Goal: Task Accomplishment & Management: Use online tool/utility

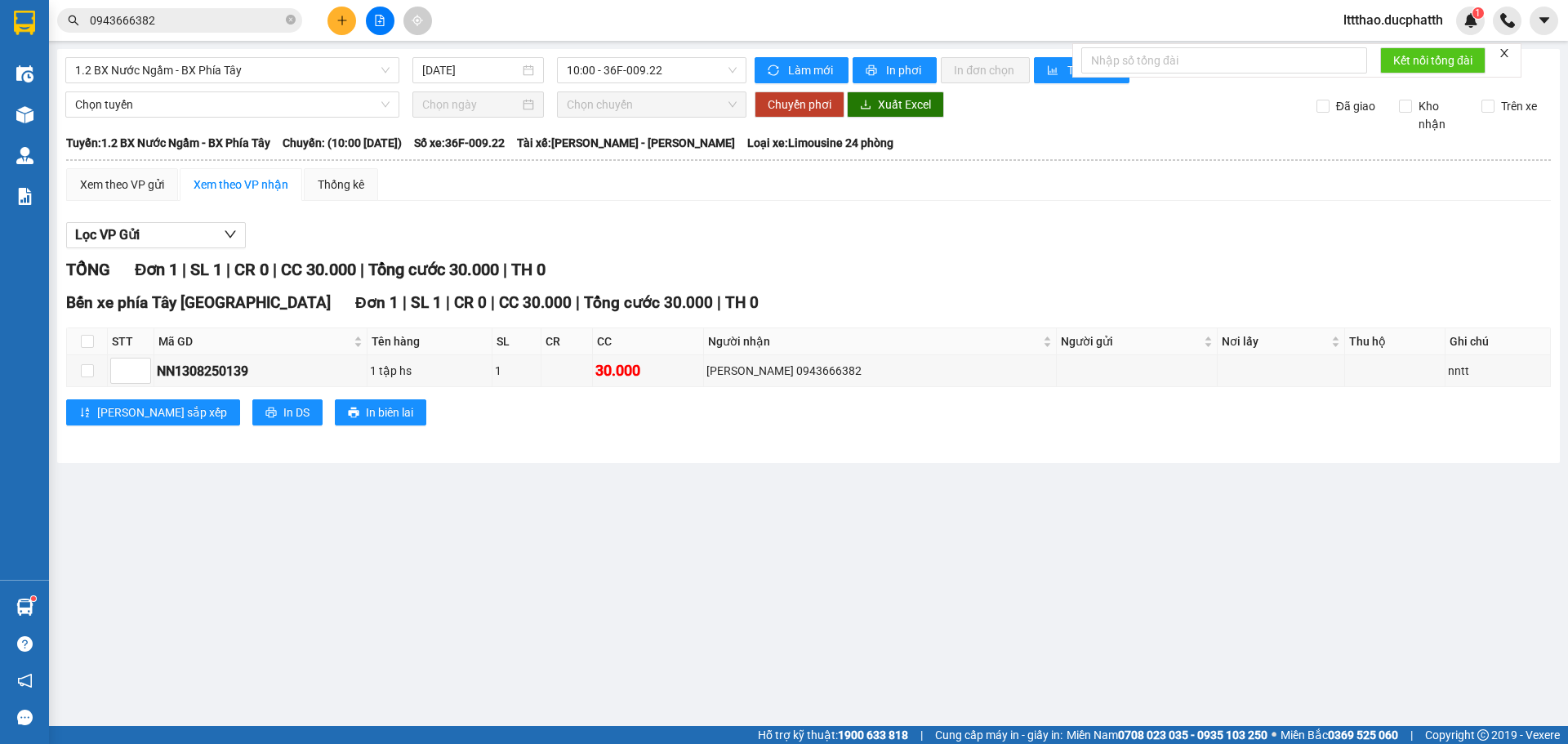
click at [178, 28] on input "0943666382" at bounding box center [186, 20] width 193 height 18
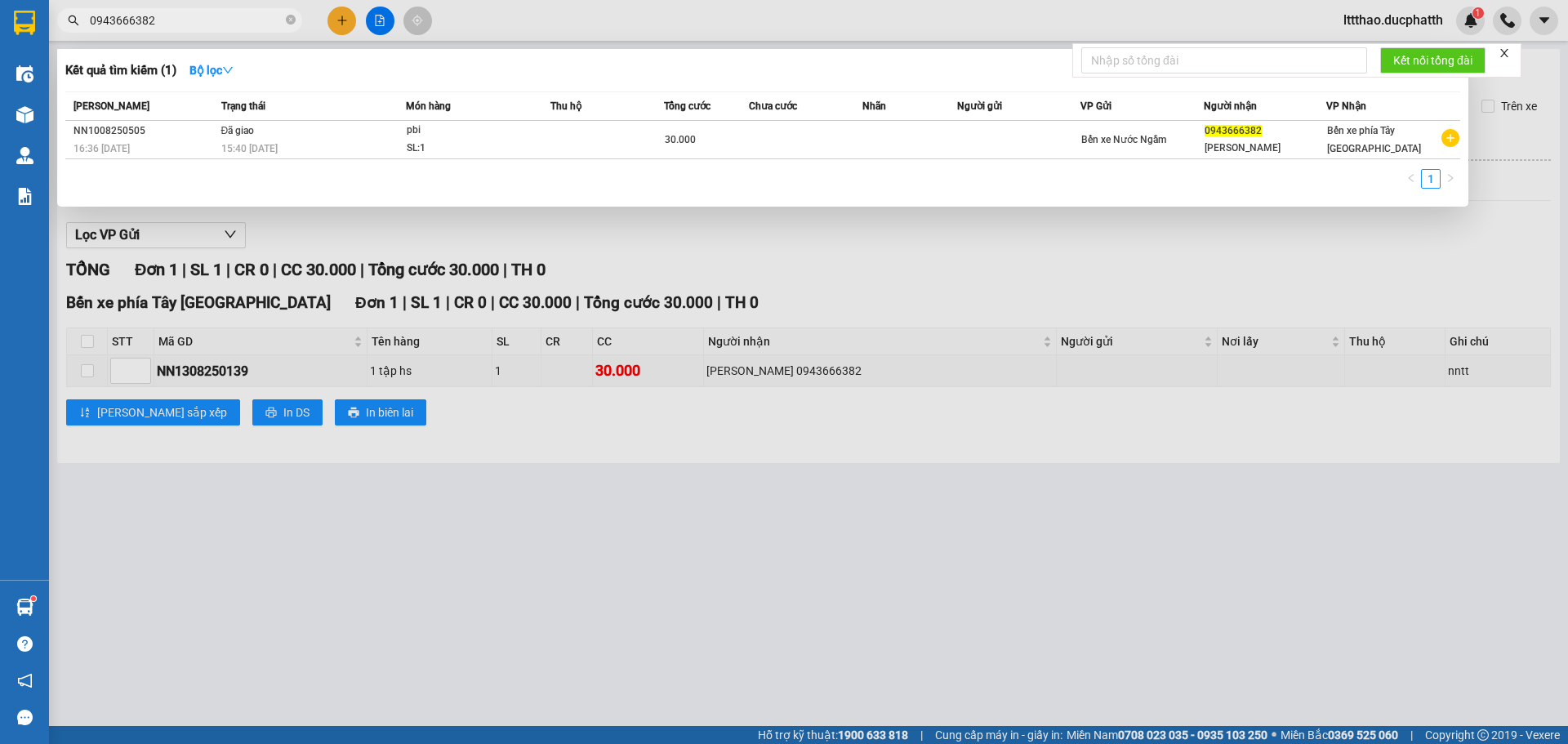
click at [178, 27] on input "0943666382" at bounding box center [186, 20] width 193 height 18
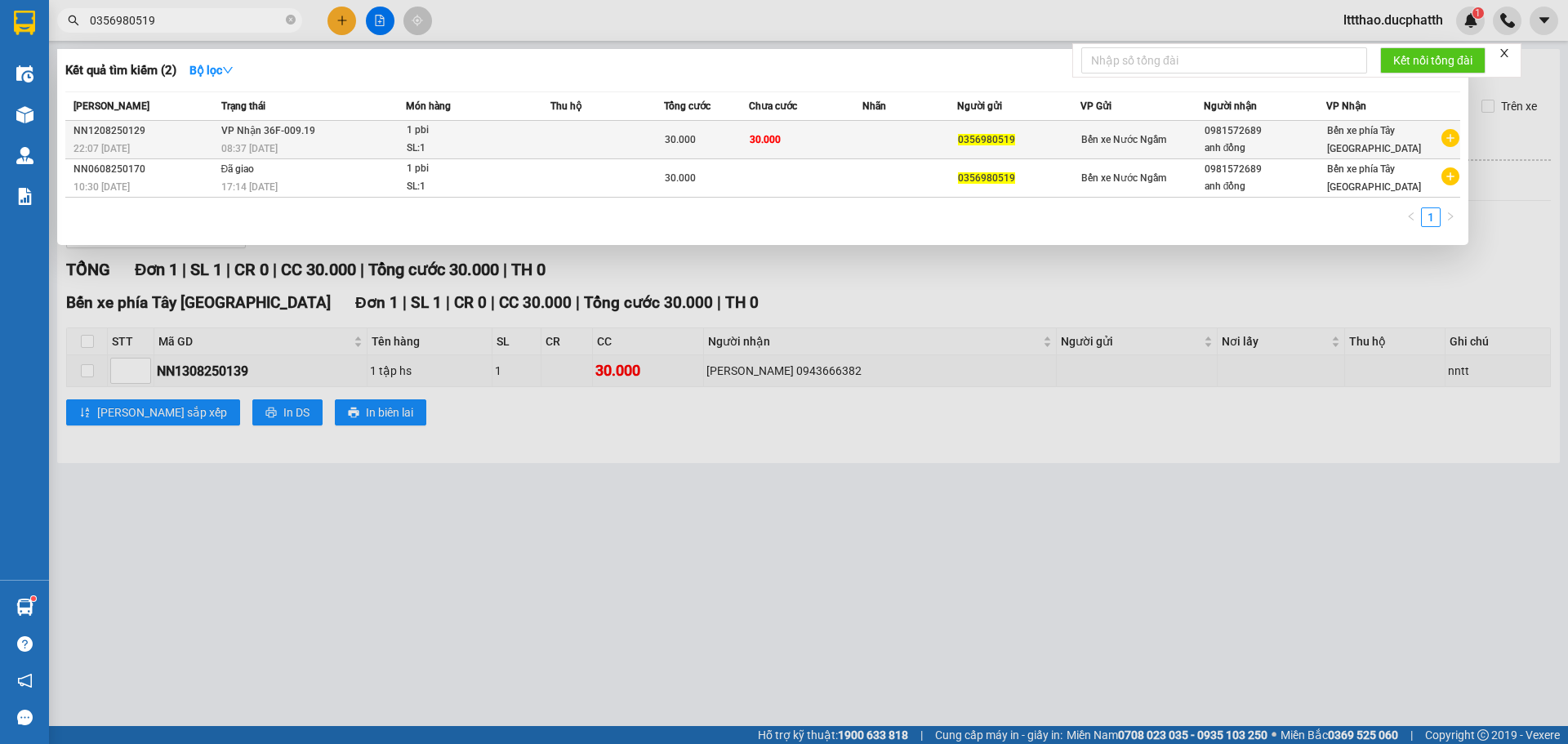
type input "0356980519"
click at [529, 139] on div "1 pbi" at bounding box center [467, 130] width 122 height 18
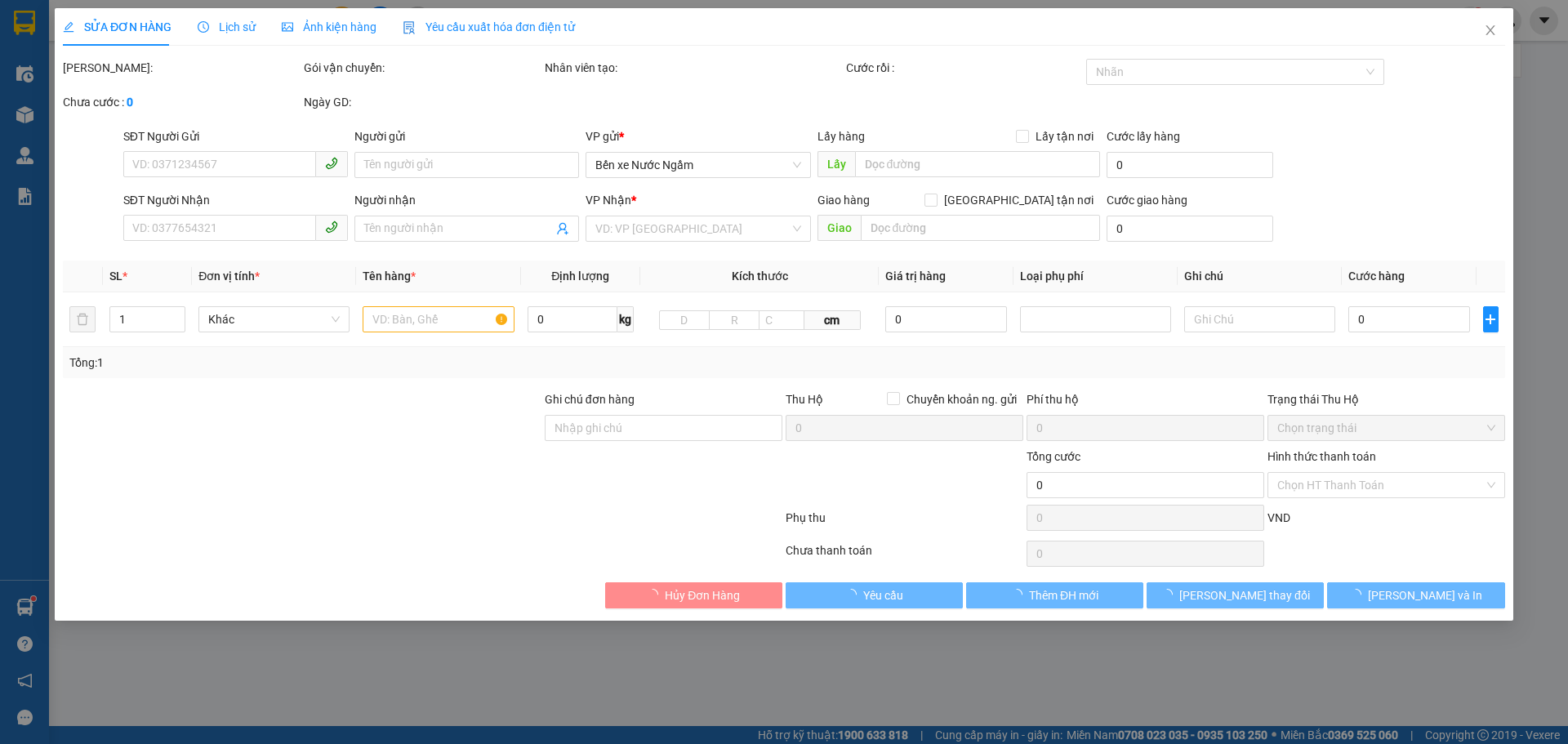
type input "0356980519"
type input "0981572689"
type input "anh đồng"
type input "nntt"
type input "30.000"
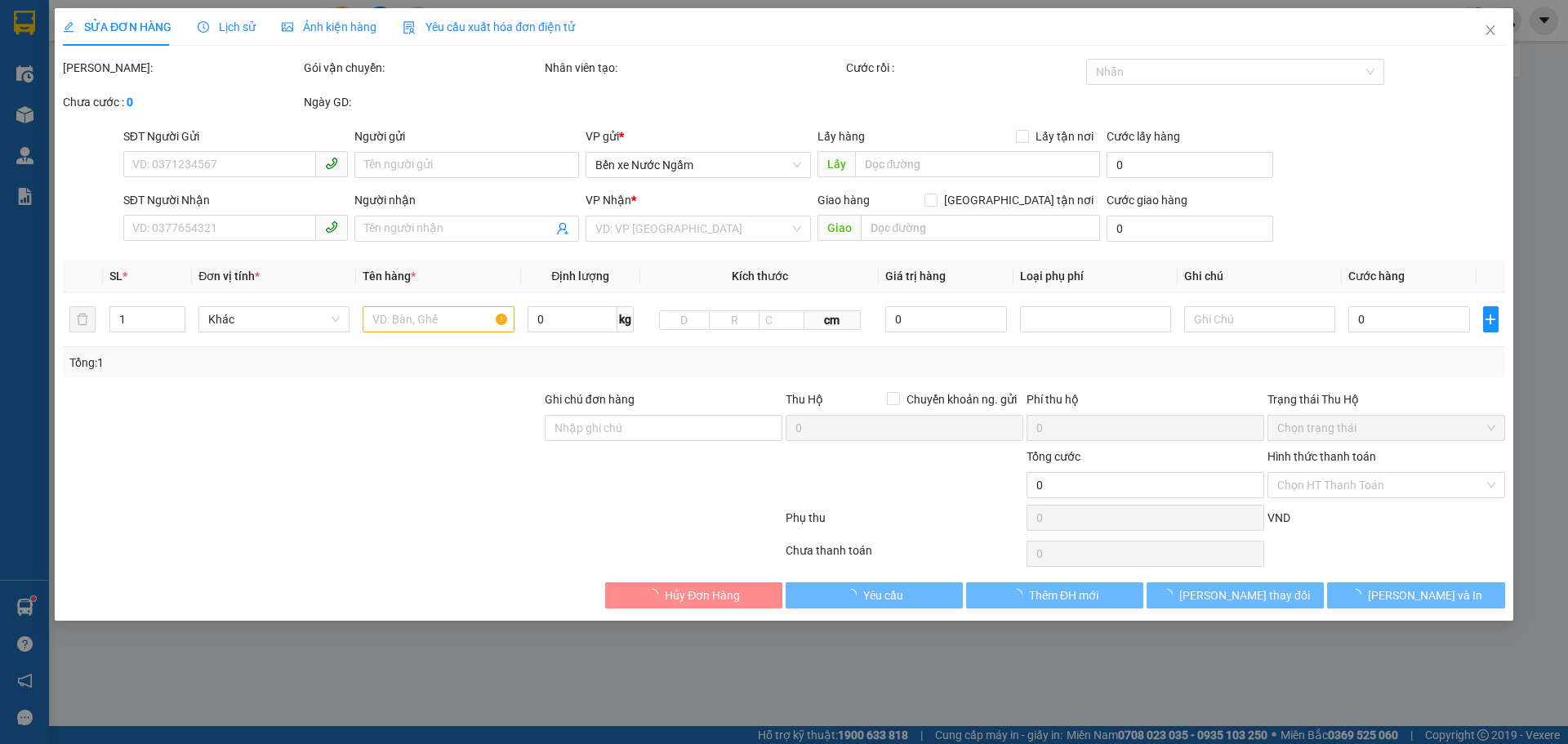
type input "30.000"
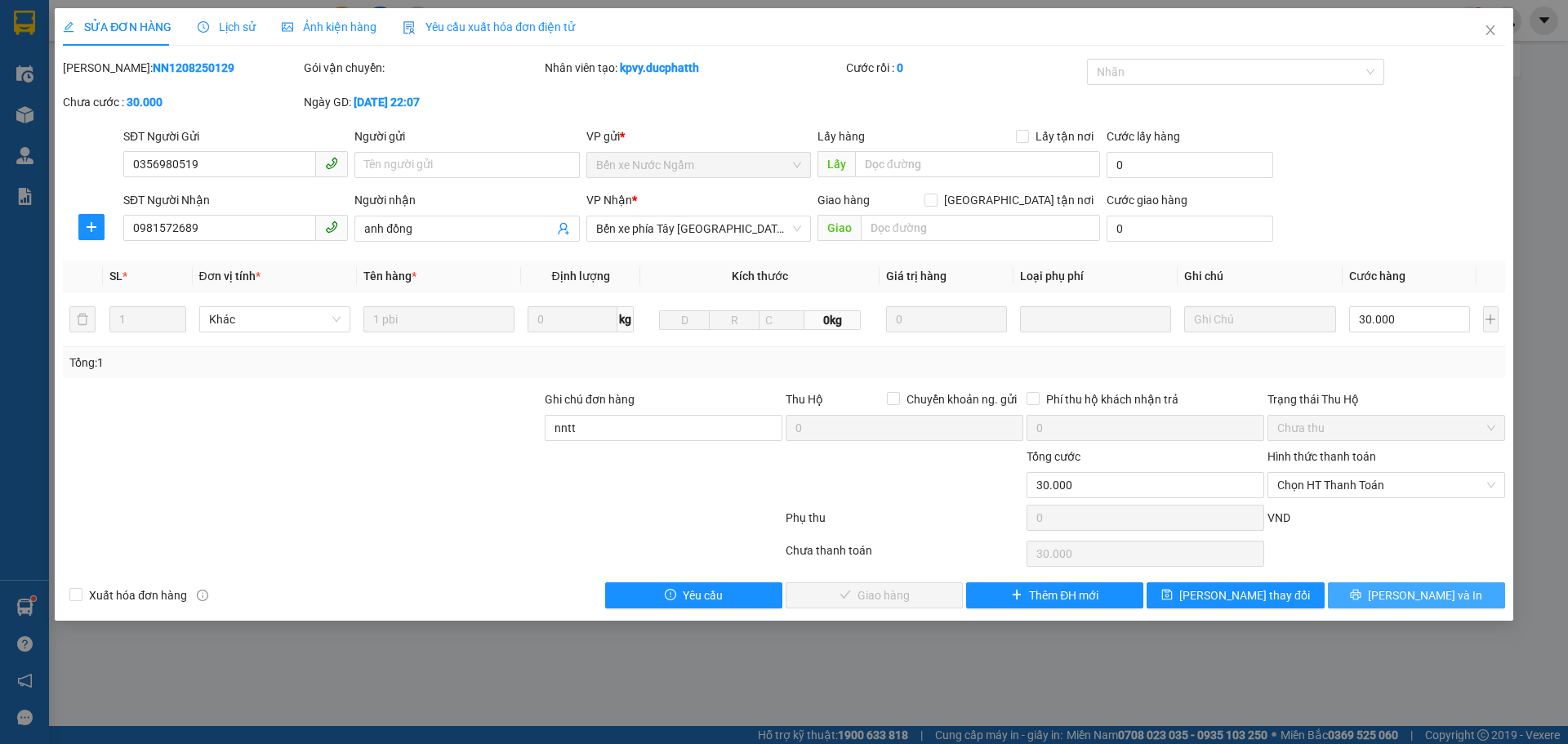
click at [1425, 599] on span "Lưu và In" at bounding box center [1424, 595] width 115 height 18
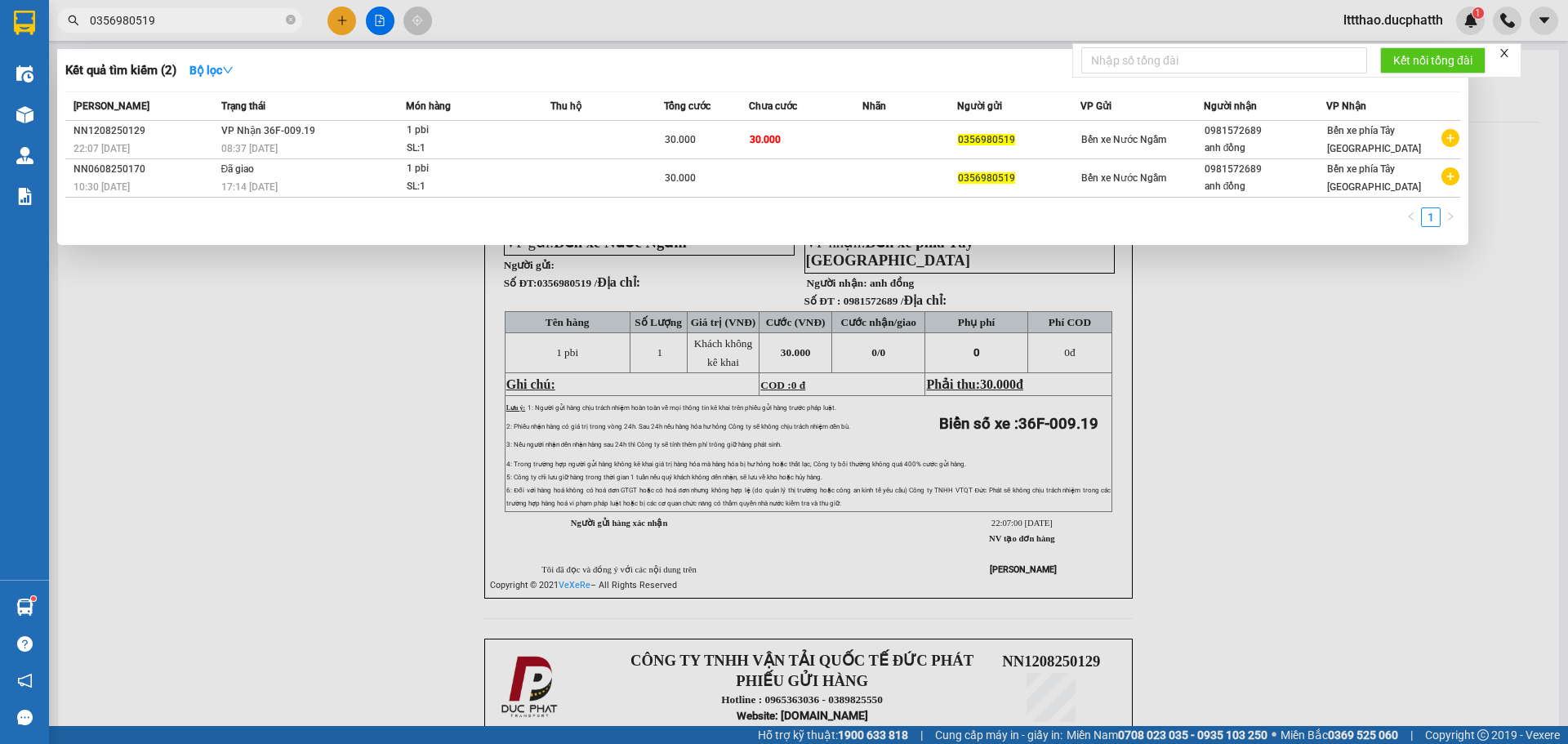
click at [218, 20] on input "0356980519" at bounding box center [186, 20] width 193 height 18
paste input "76647887"
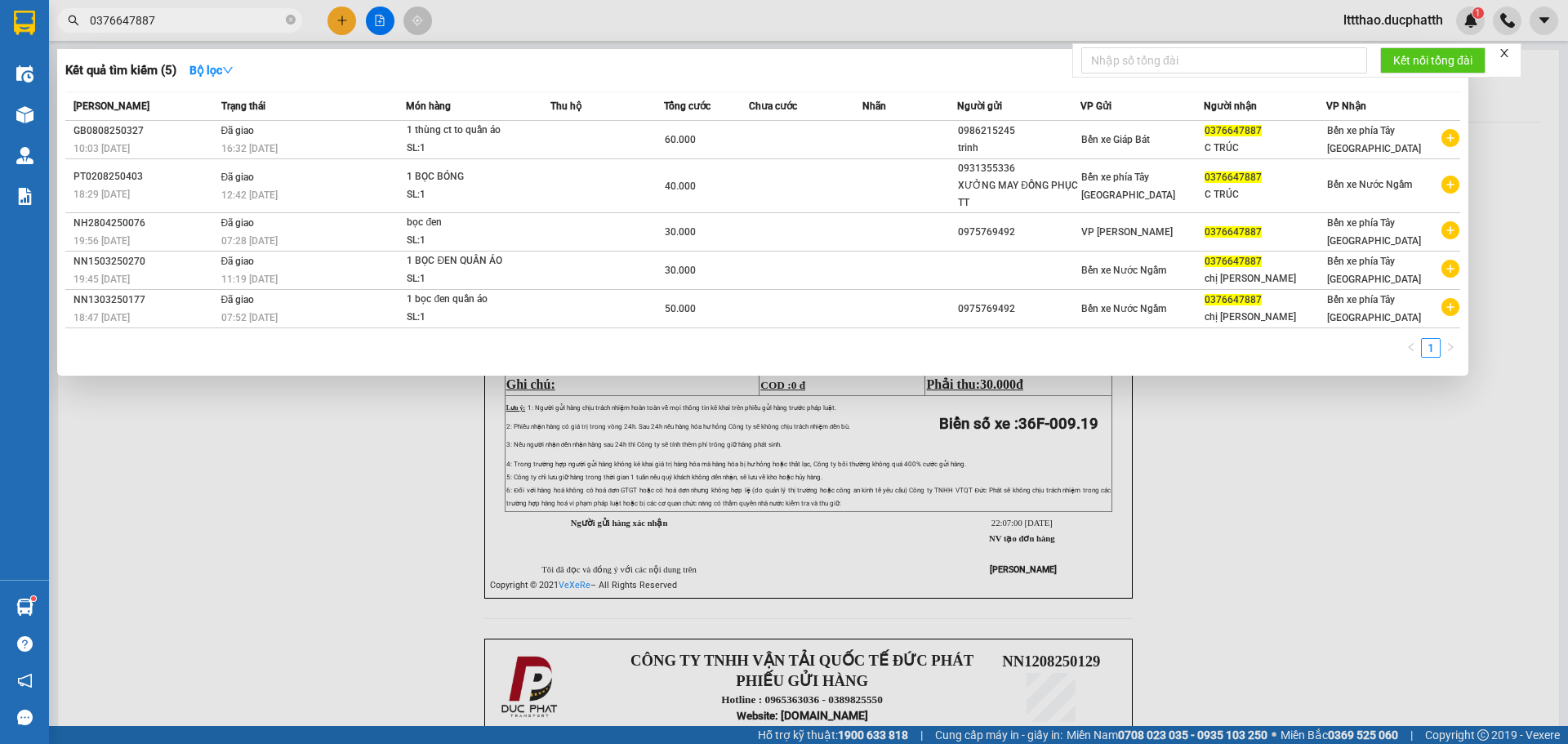
type input "0376647887"
click at [1418, 22] on div at bounding box center [784, 372] width 1568 height 744
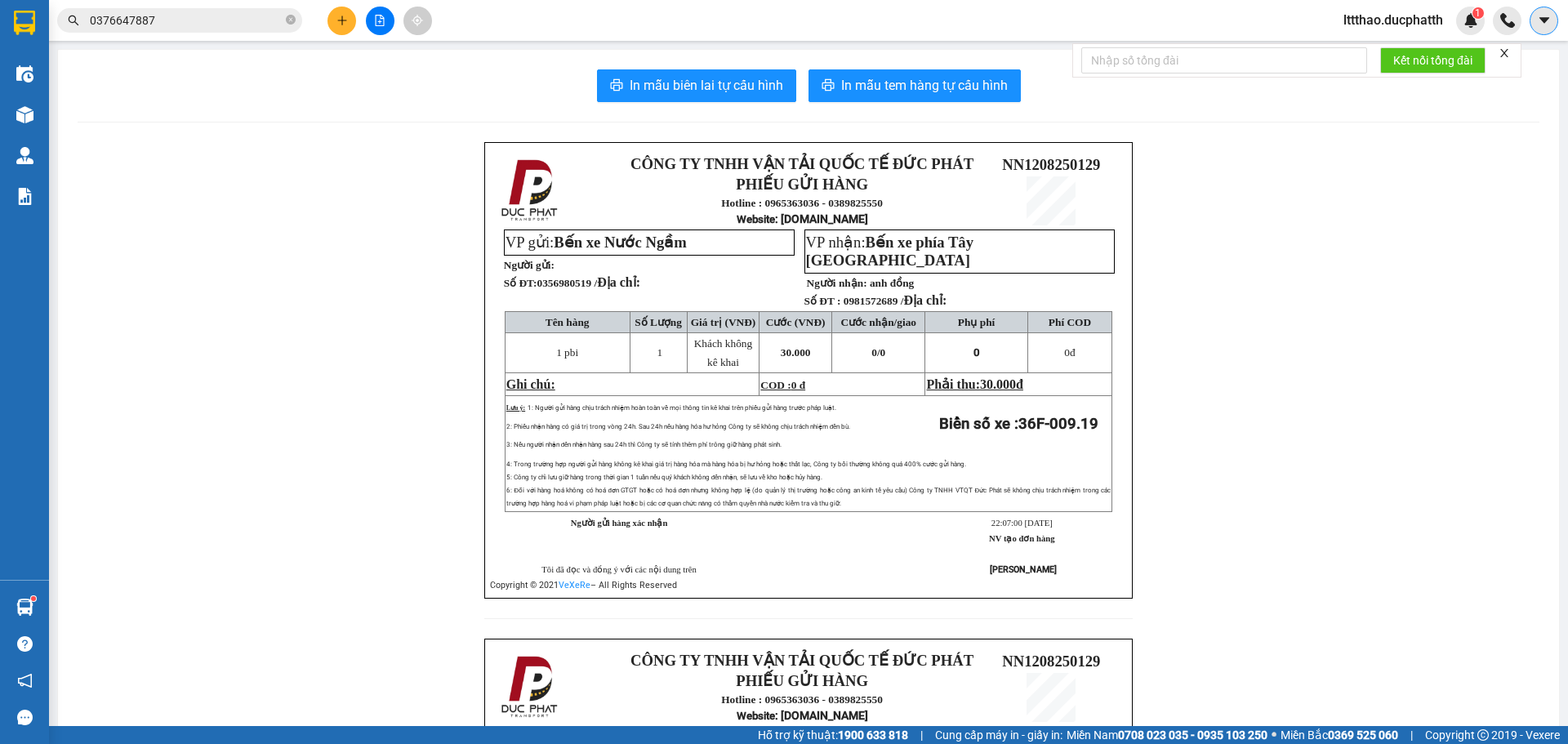
click at [1549, 21] on icon "caret-down" at bounding box center [1543, 20] width 14 height 14
click at [1395, 31] on span "lttthao.ducphatth" at bounding box center [1393, 20] width 126 height 20
click at [1383, 43] on span "Đăng xuất" at bounding box center [1399, 50] width 93 height 18
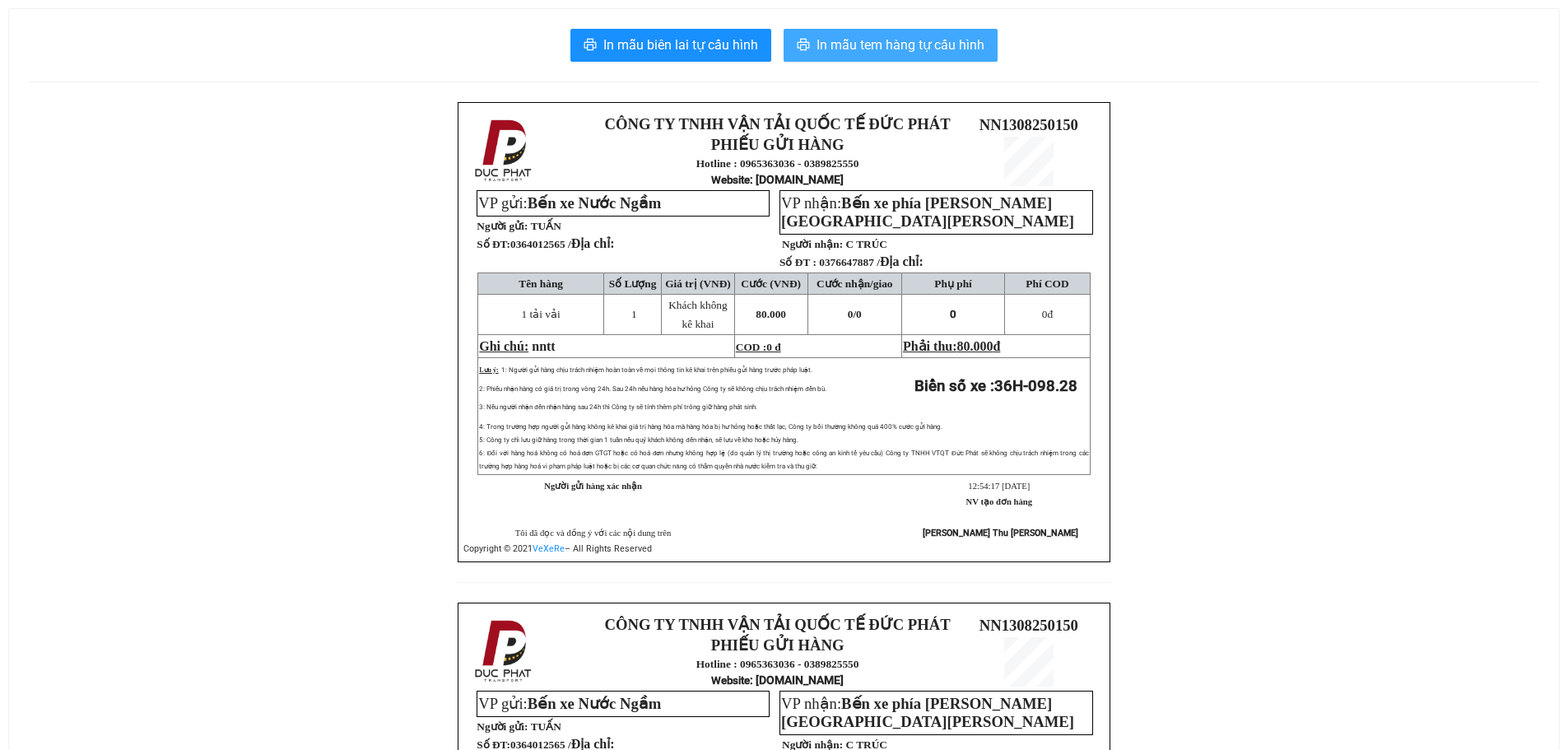
click at [894, 48] on span "In mẫu tem hàng tự cấu hình" at bounding box center [901, 45] width 168 height 21
click at [859, 47] on span "In mẫu tem hàng tự cấu hình" at bounding box center [901, 45] width 168 height 21
click at [833, 61] on button "In mẫu tem hàng tự cấu hình" at bounding box center [891, 45] width 214 height 33
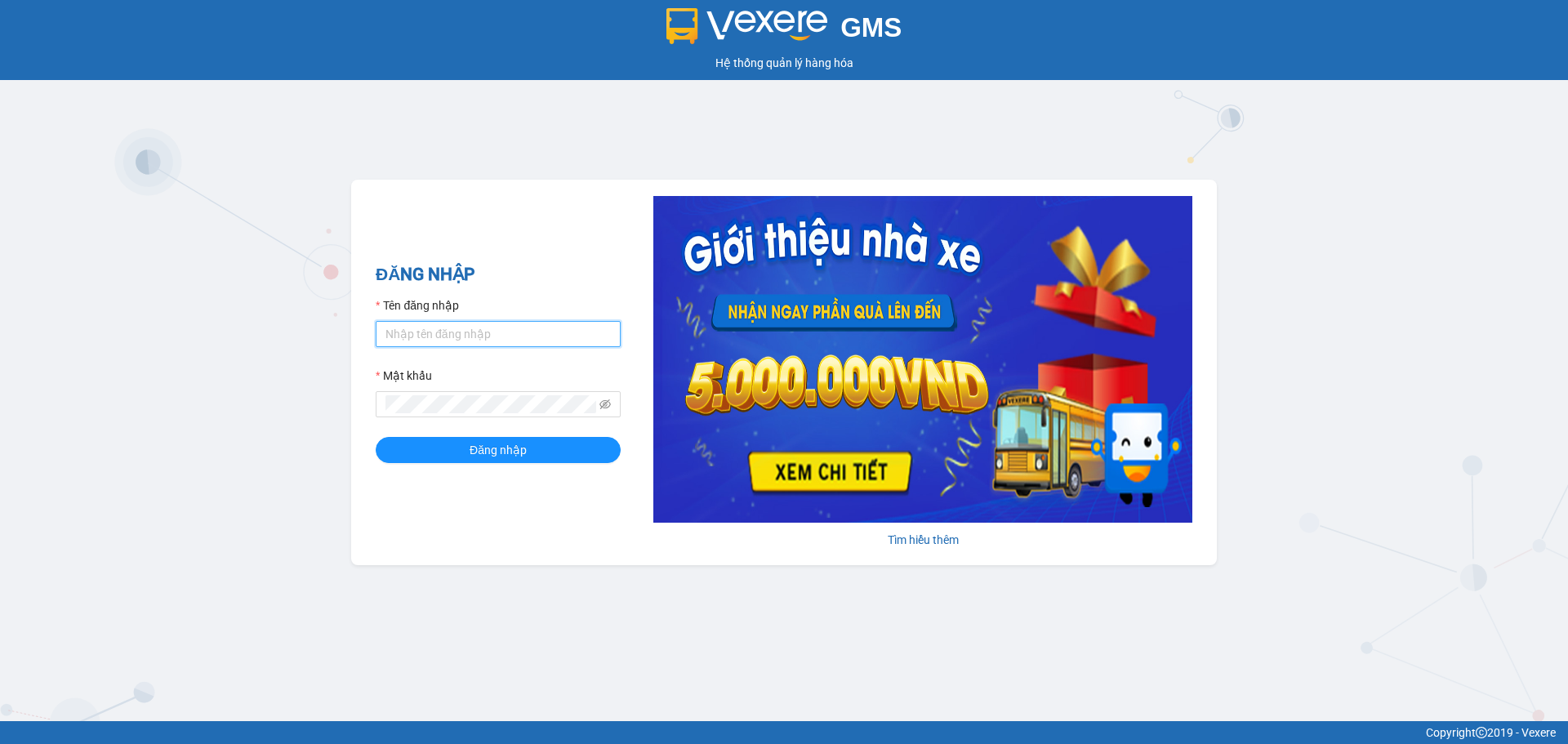
click at [455, 344] on input "Tên đăng nhập" at bounding box center [498, 334] width 245 height 26
type input "tientung.ducphatth"
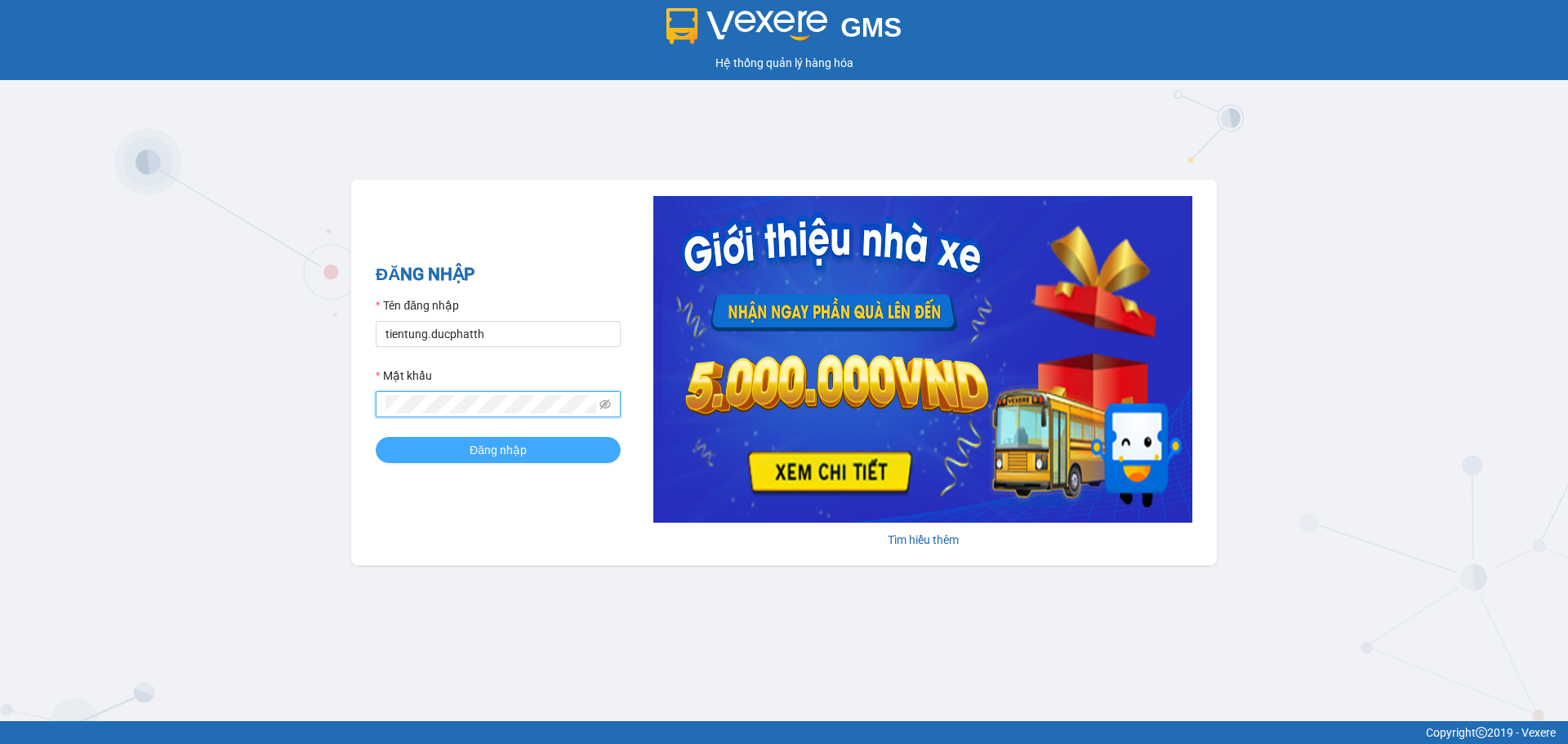
click at [425, 450] on button "Đăng nhập" at bounding box center [498, 450] width 245 height 26
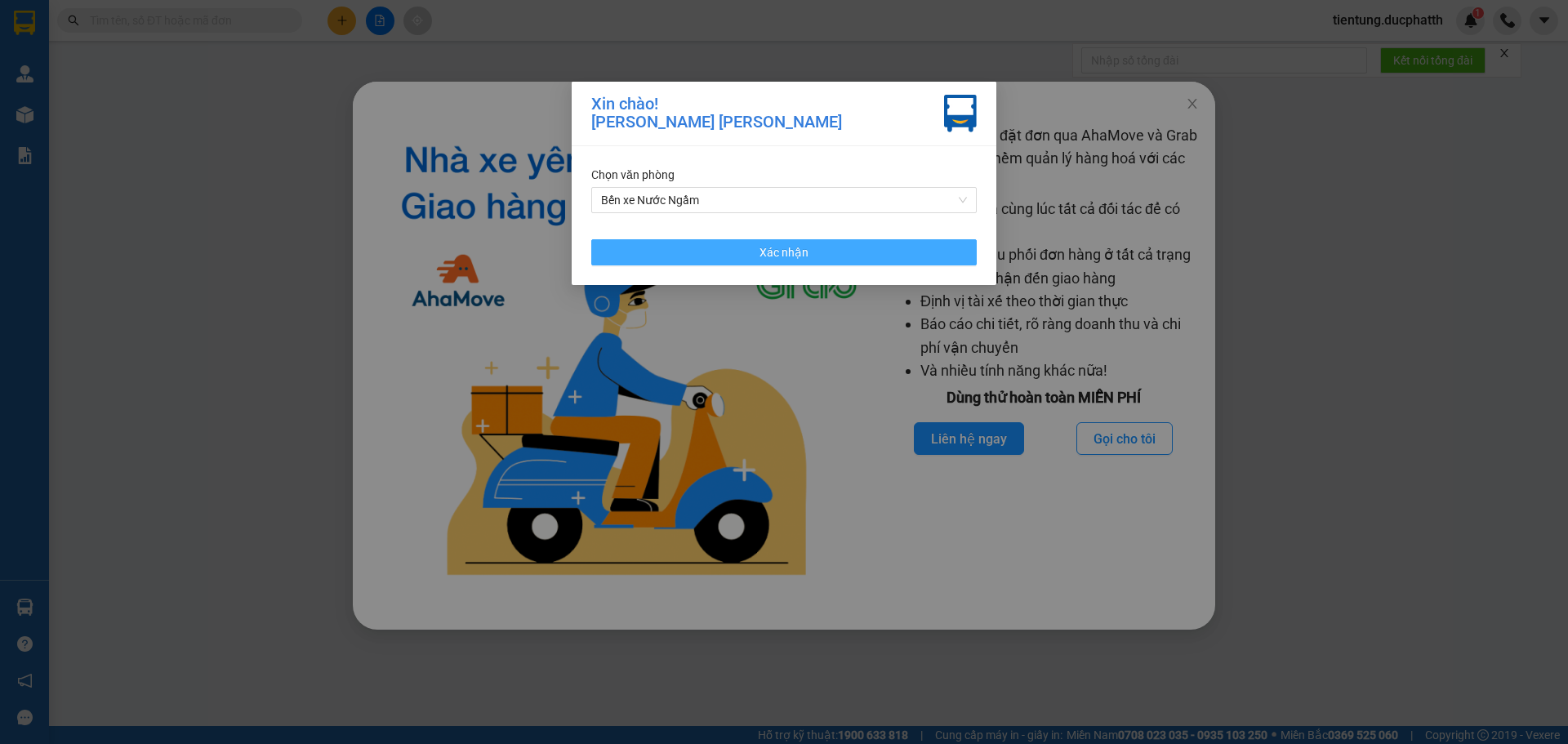
drag, startPoint x: 778, startPoint y: 254, endPoint x: 870, endPoint y: 228, distance: 95.6
click at [778, 253] on span "Xác nhận" at bounding box center [784, 252] width 49 height 18
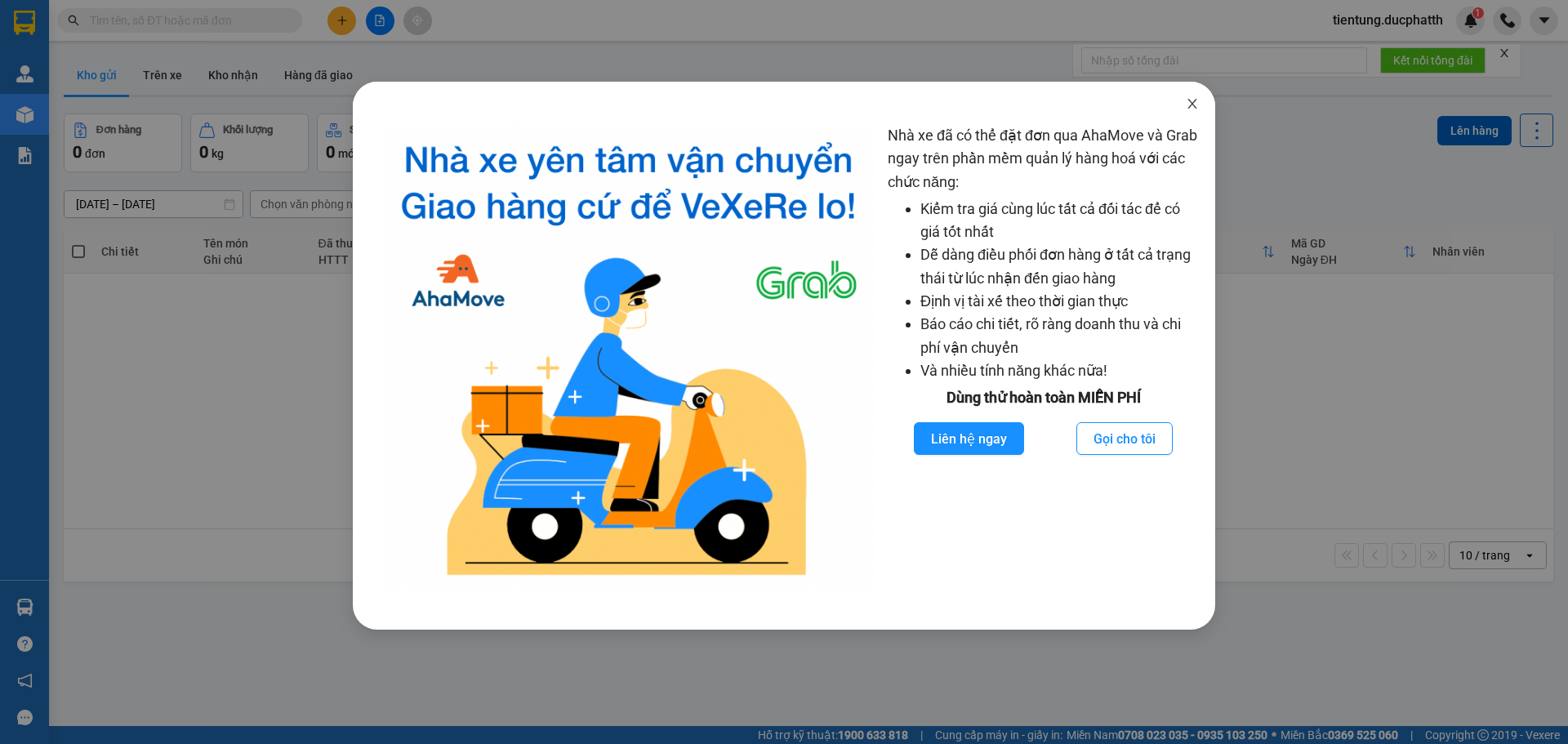
click at [1199, 99] on span "Close" at bounding box center [1192, 105] width 46 height 46
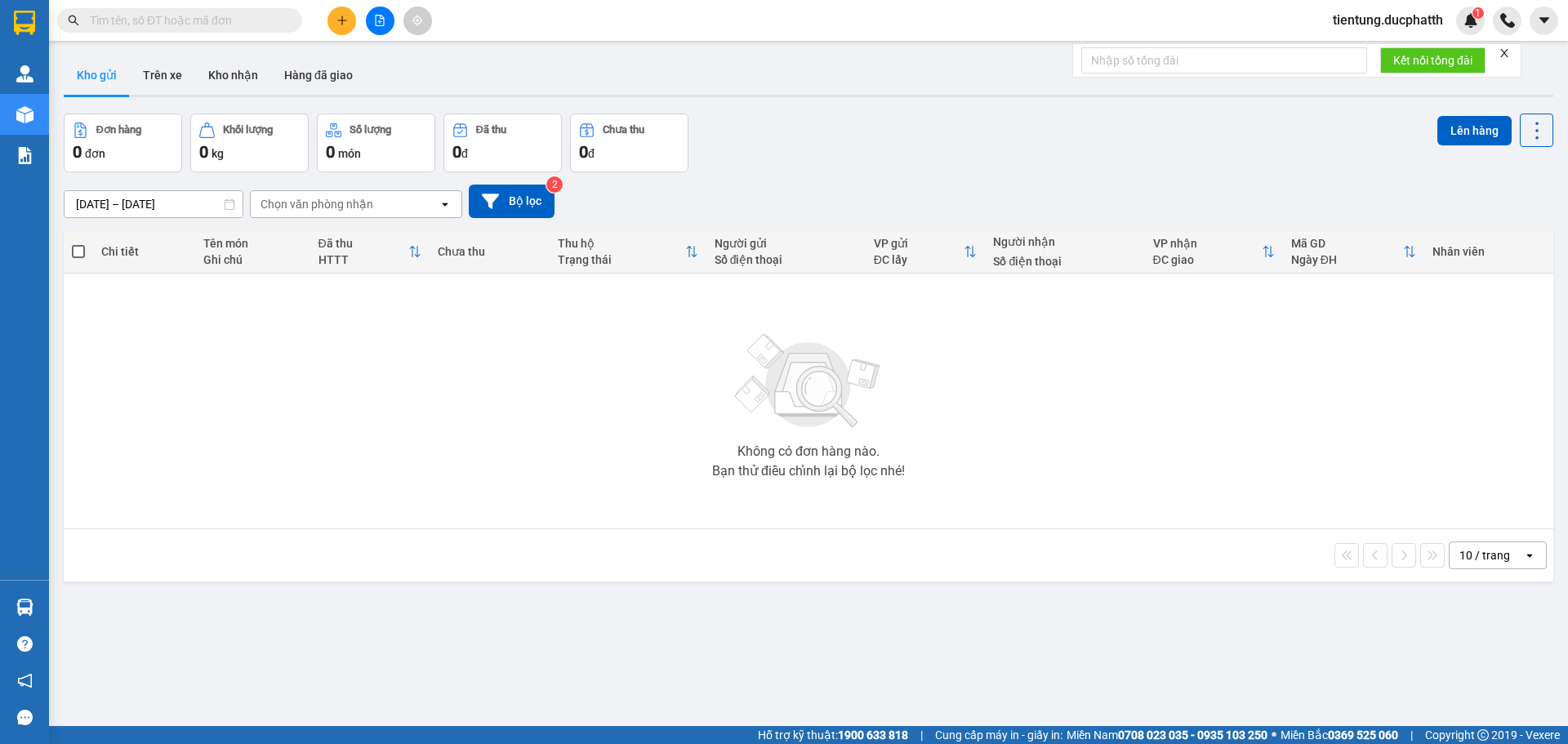
click at [1412, 16] on span "tientung.ducphatth" at bounding box center [1388, 20] width 136 height 20
click at [1377, 46] on span "Đăng xuất" at bounding box center [1394, 50] width 105 height 18
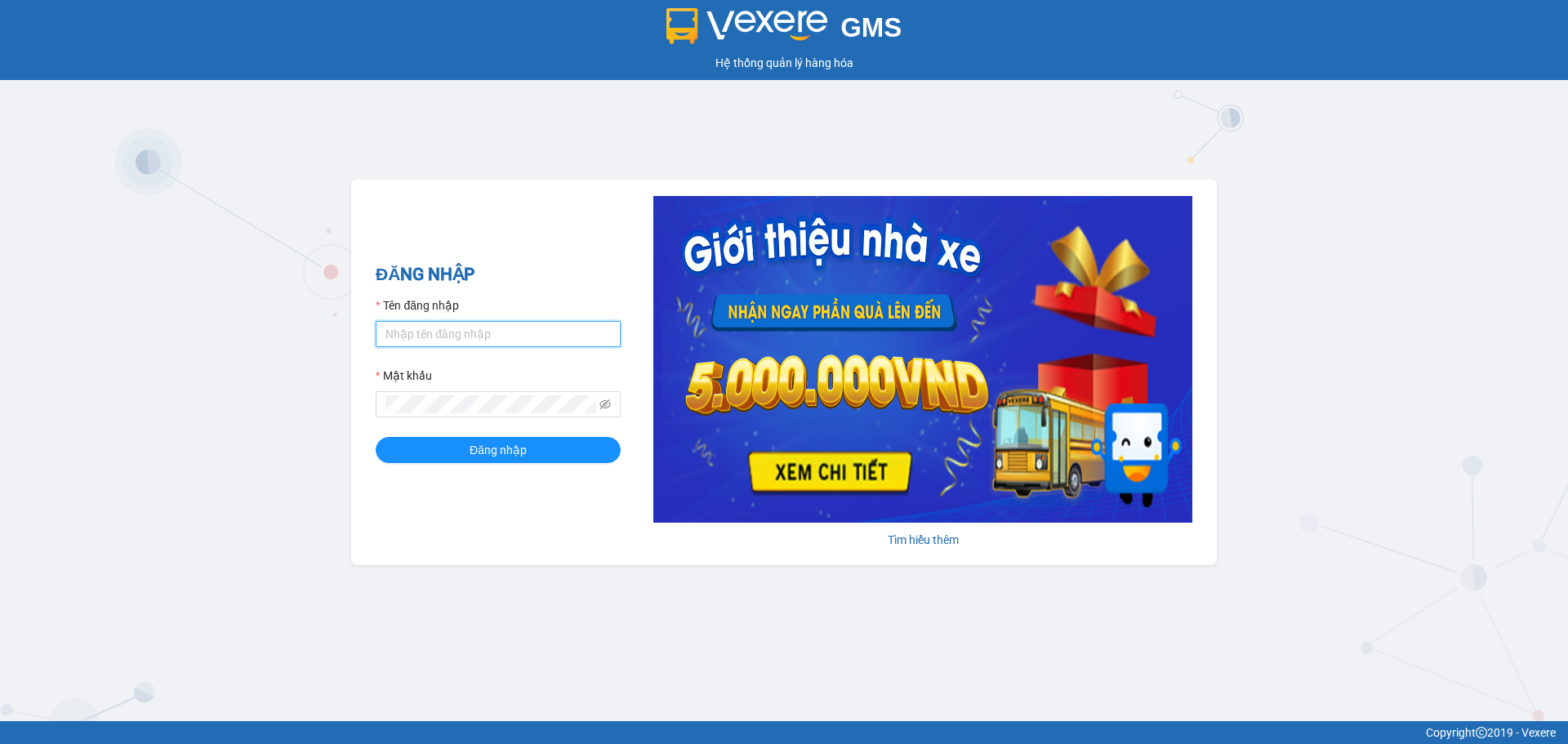
drag, startPoint x: 408, startPoint y: 336, endPoint x: 421, endPoint y: 342, distance: 14.3
click at [408, 336] on input "Tên đăng nhập" at bounding box center [498, 334] width 245 height 26
type input "kpvy.ducphatth"
click at [414, 447] on button "Đăng nhập" at bounding box center [498, 450] width 245 height 26
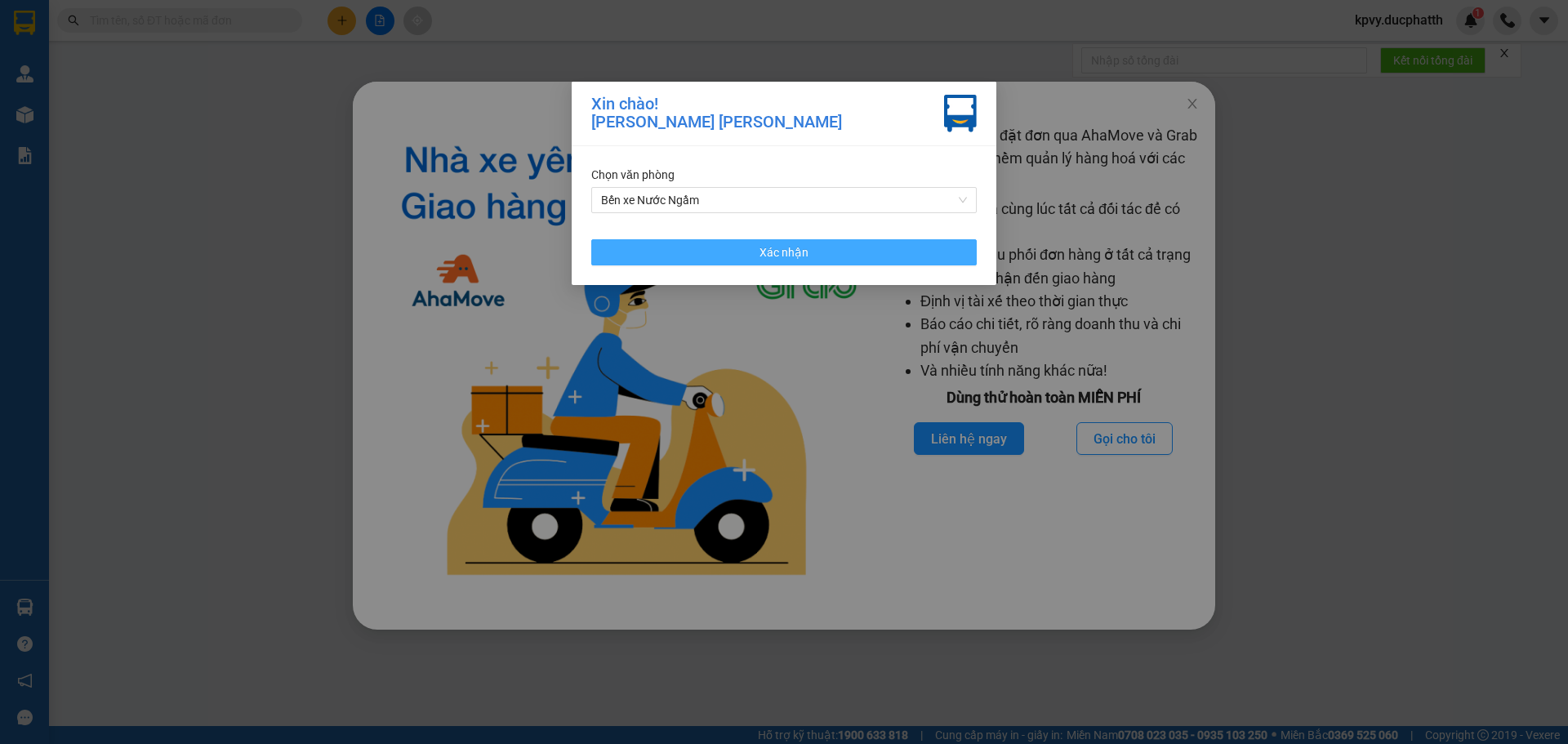
click at [811, 247] on button "Xác nhận" at bounding box center [784, 252] width 385 height 26
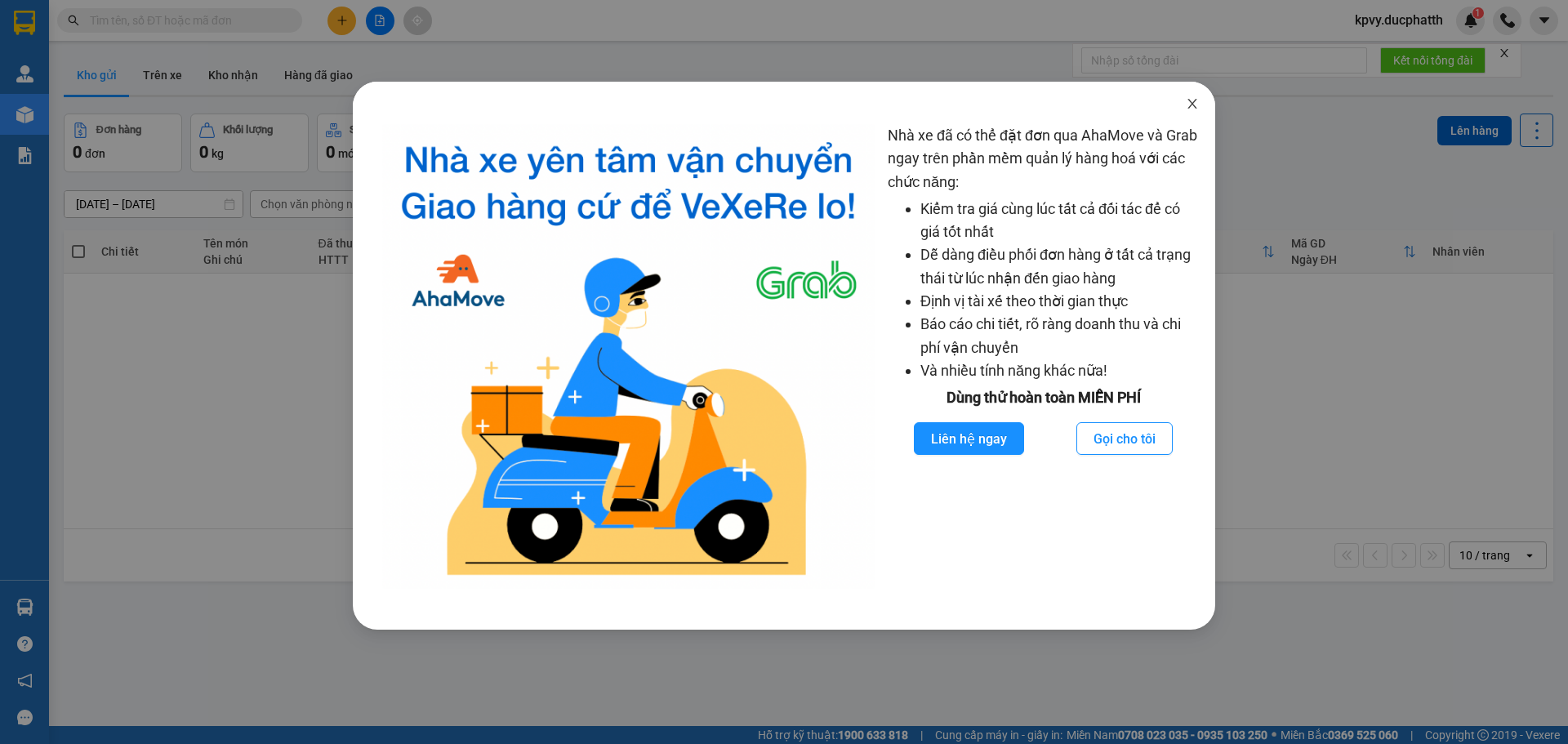
click at [1200, 102] on span "Close" at bounding box center [1192, 105] width 46 height 46
